Goal: Task Accomplishment & Management: Manage account settings

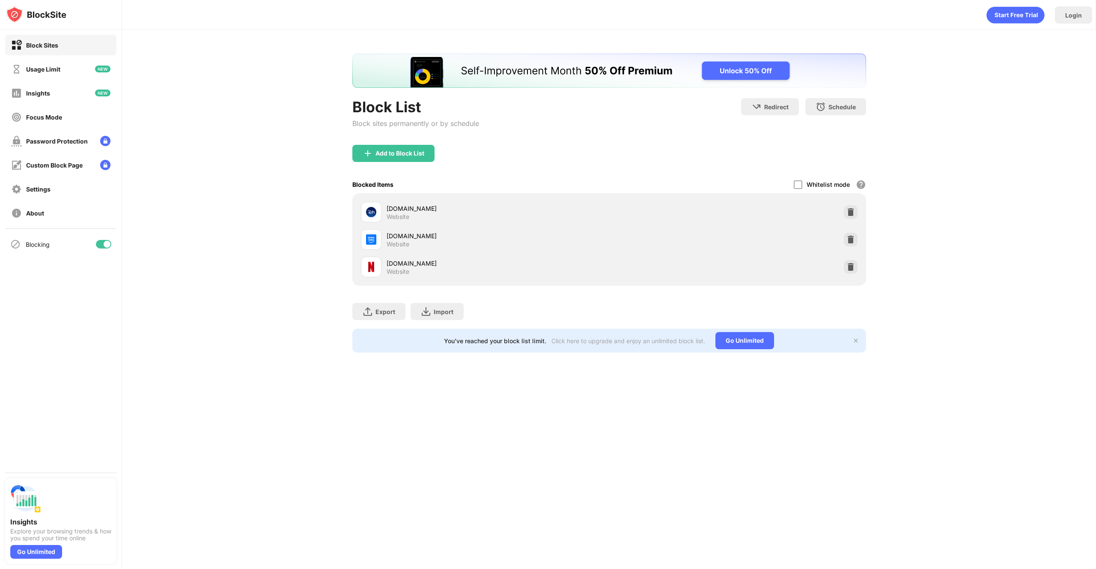
click at [203, 247] on div "Block List Block sites permanently or by schedule Redirect Choose a site to be …" at bounding box center [609, 203] width 974 height 347
click at [106, 244] on div at bounding box center [107, 244] width 7 height 7
click at [104, 242] on div at bounding box center [103, 244] width 15 height 9
